Goal: Task Accomplishment & Management: Manage account settings

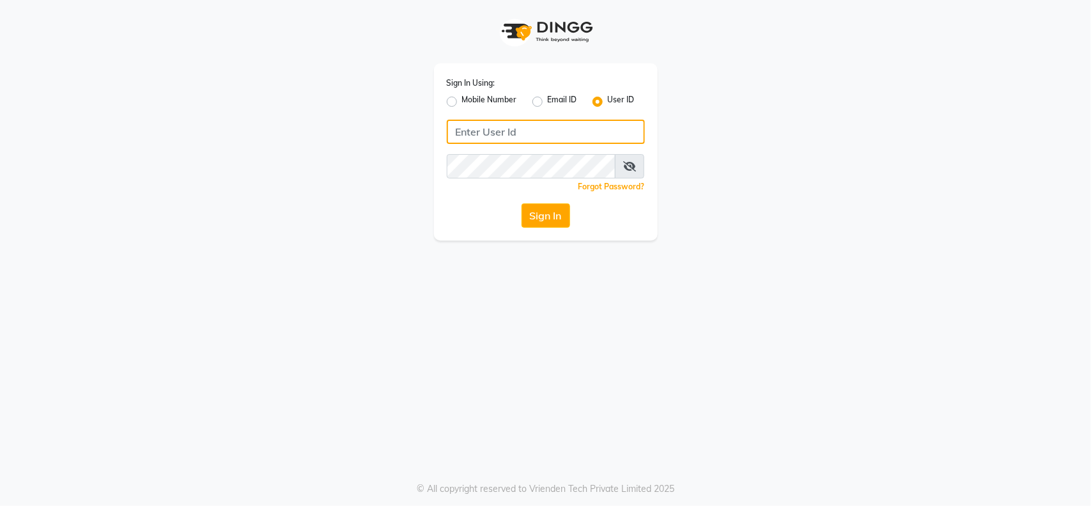
click at [502, 132] on input "Username" at bounding box center [546, 132] width 198 height 24
type input "l"
type input "Locks"
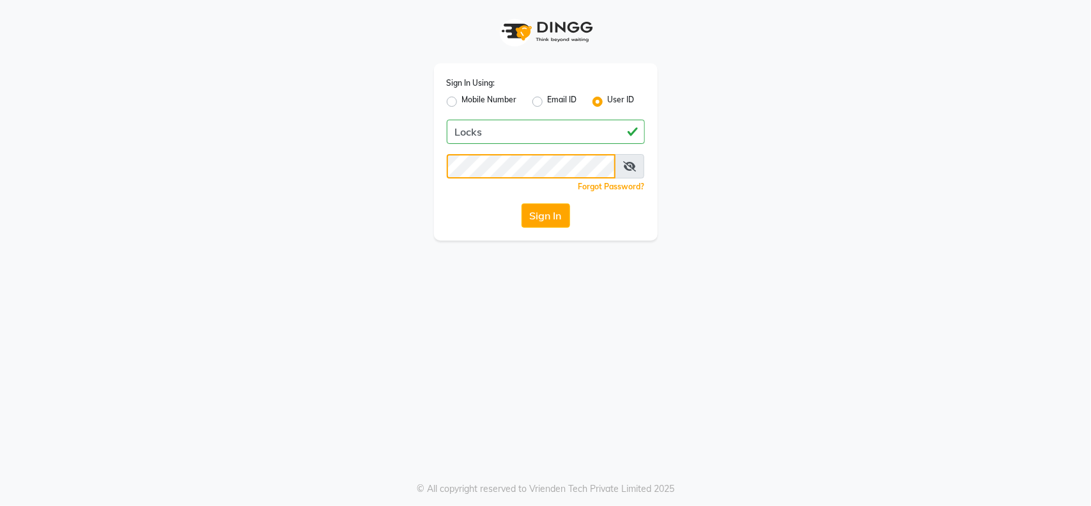
click at [522, 203] on button "Sign In" at bounding box center [546, 215] width 49 height 24
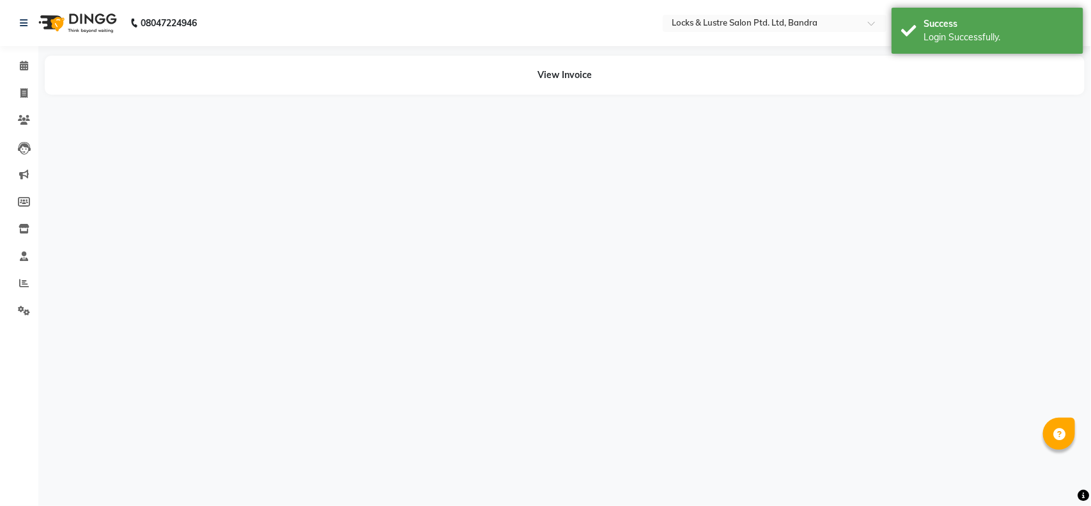
select select "en"
click at [18, 68] on span at bounding box center [24, 66] width 22 height 15
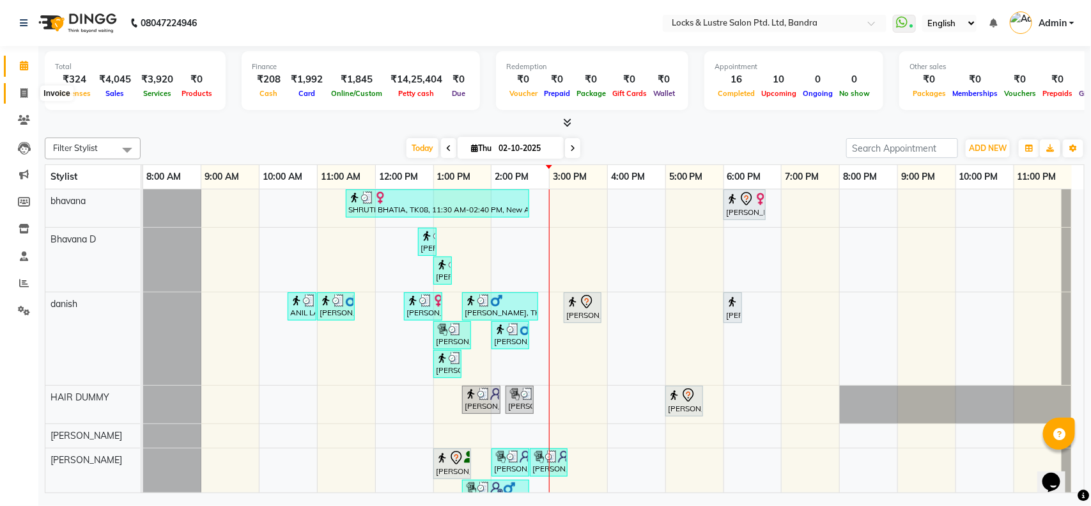
click at [21, 90] on icon at bounding box center [23, 93] width 7 height 10
select select "service"
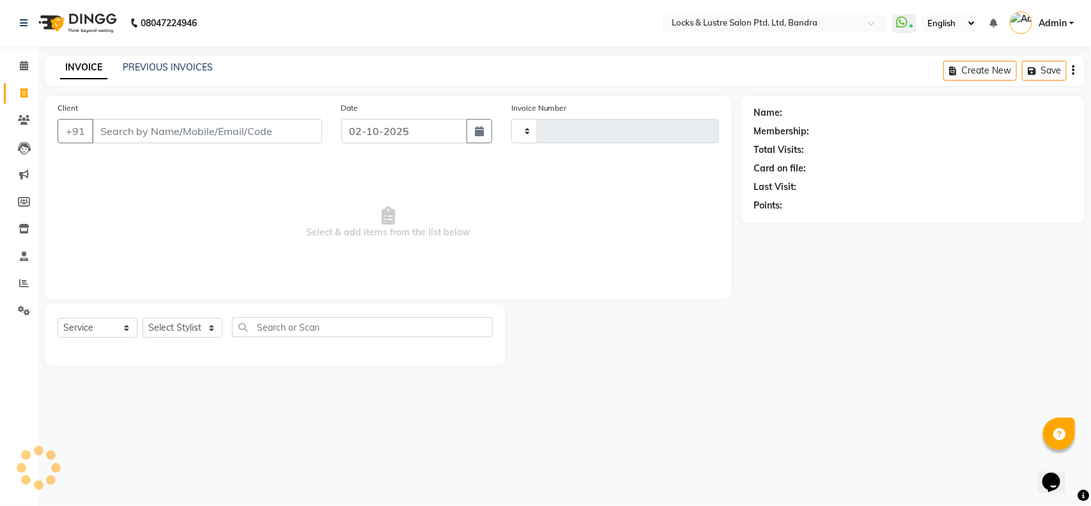
type input "2778"
select select "6029"
click at [159, 64] on link "PREVIOUS INVOICES" at bounding box center [168, 67] width 90 height 12
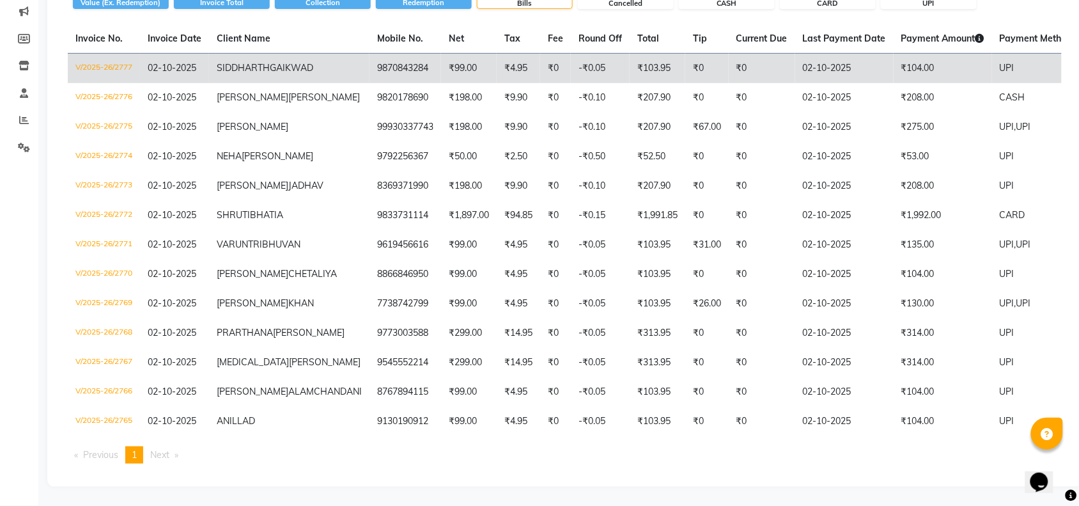
scroll to position [184, 0]
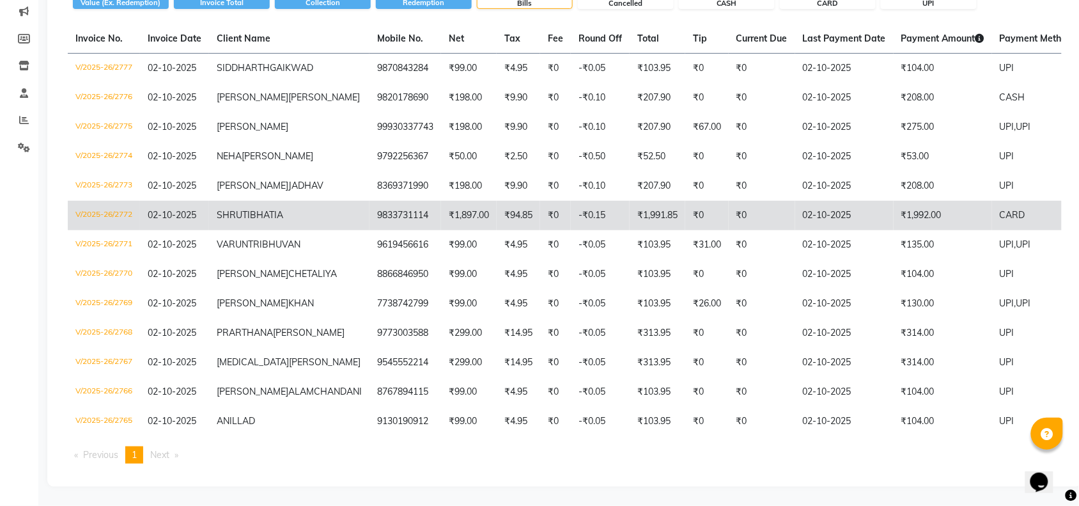
click at [109, 221] on td "V/2025-26/2772" at bounding box center [104, 215] width 72 height 29
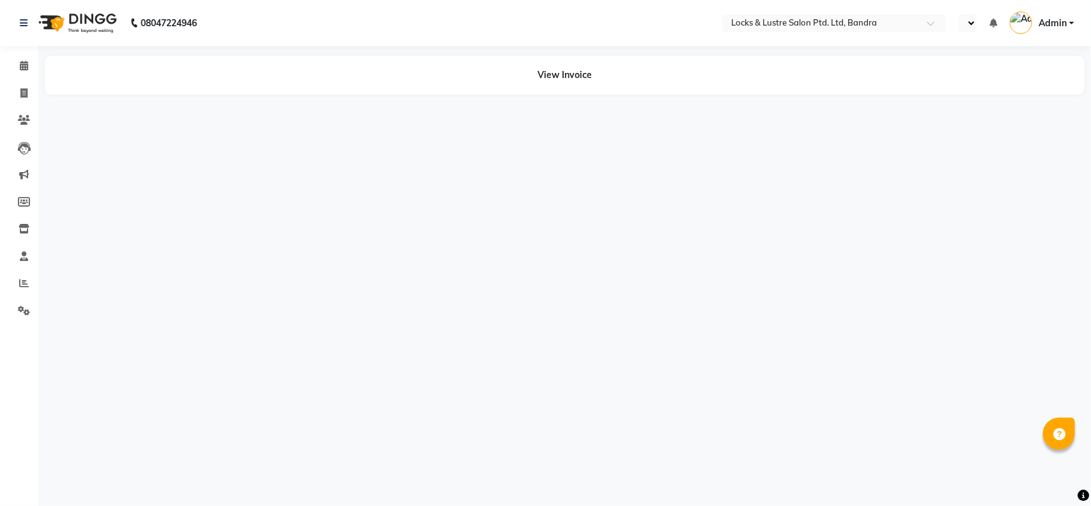
select select "en"
